Goal: Information Seeking & Learning: Learn about a topic

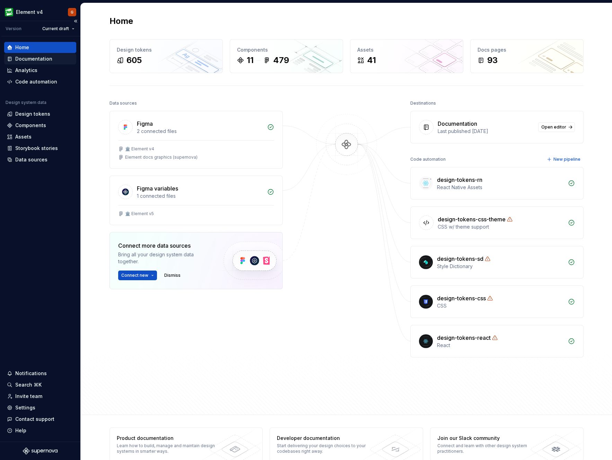
click at [19, 61] on div "Documentation" at bounding box center [33, 58] width 37 height 7
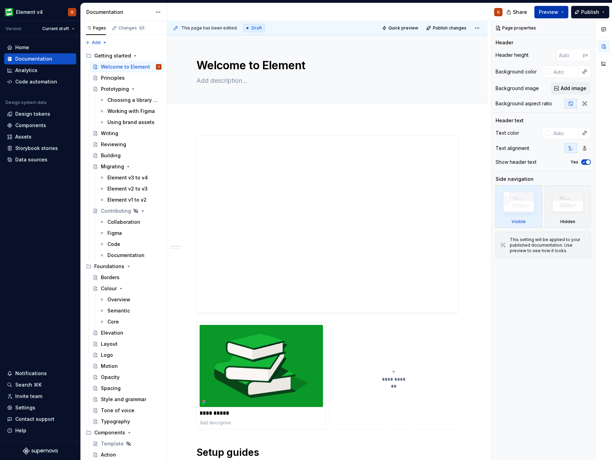
click at [548, 12] on span "Preview" at bounding box center [548, 12] width 19 height 7
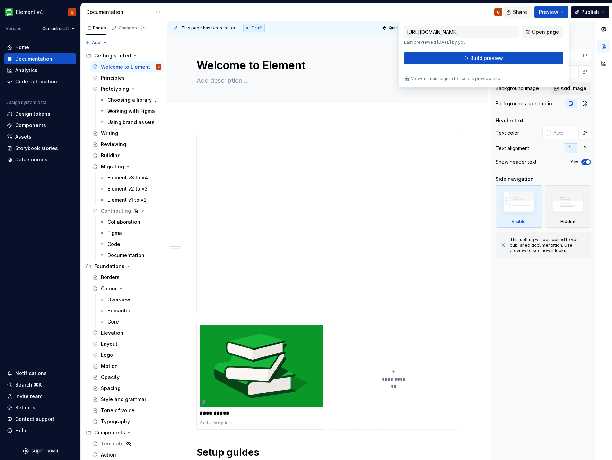
type textarea "*"
